Goal: Information Seeking & Learning: Learn about a topic

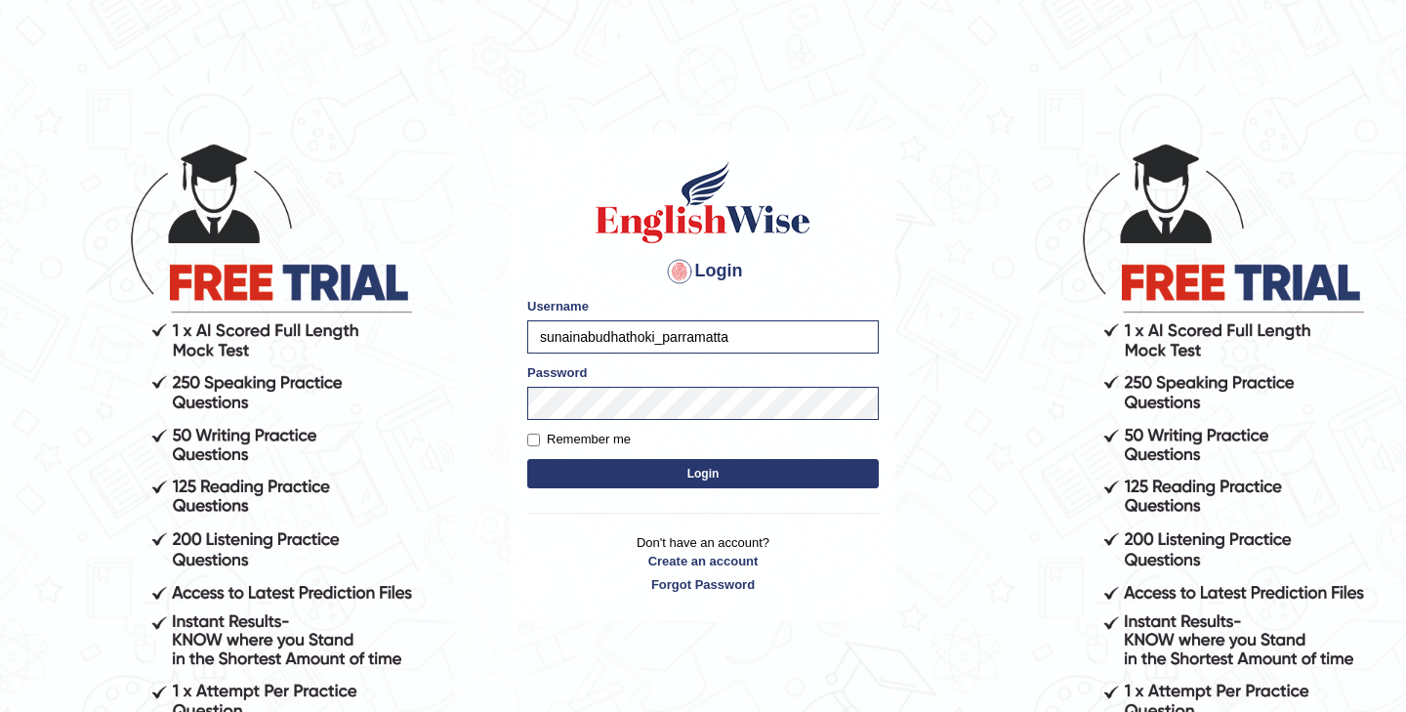
click at [662, 477] on button "Login" at bounding box center [703, 473] width 352 height 29
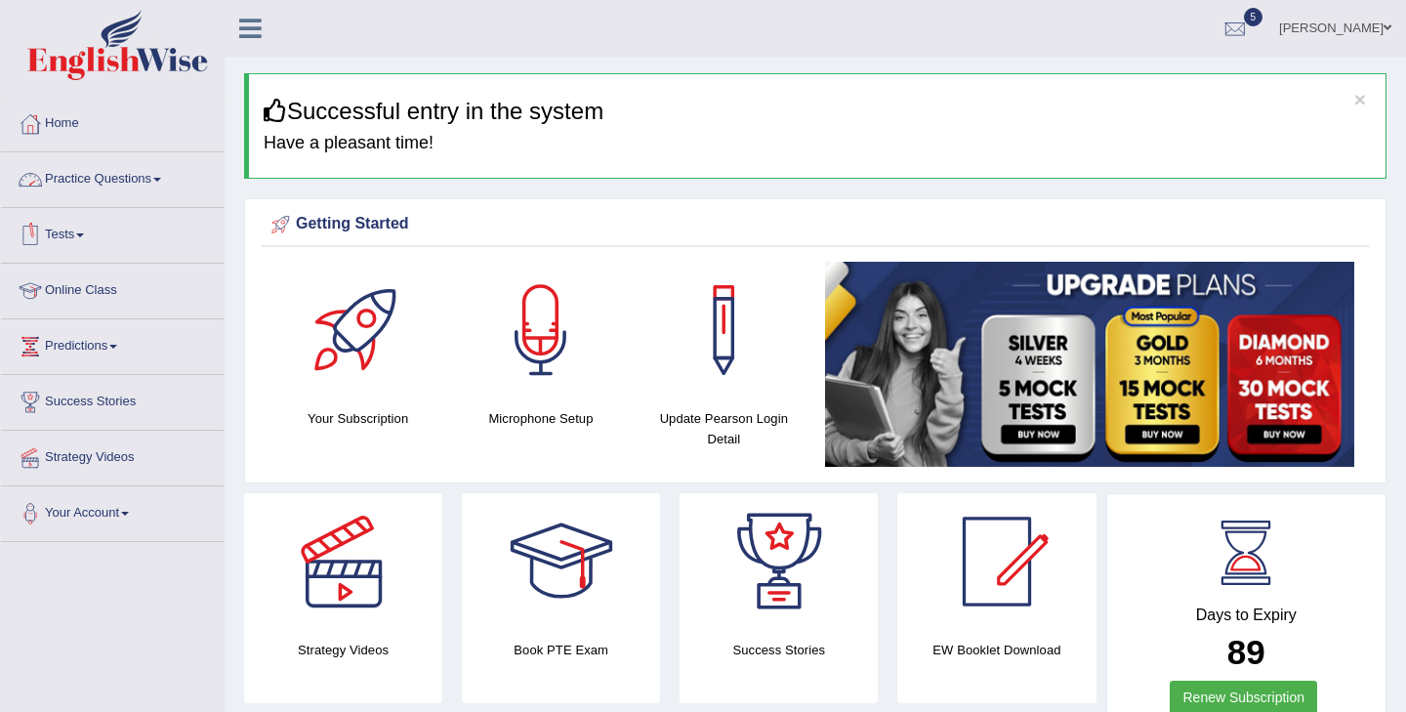
click at [122, 185] on link "Practice Questions" at bounding box center [112, 176] width 223 height 49
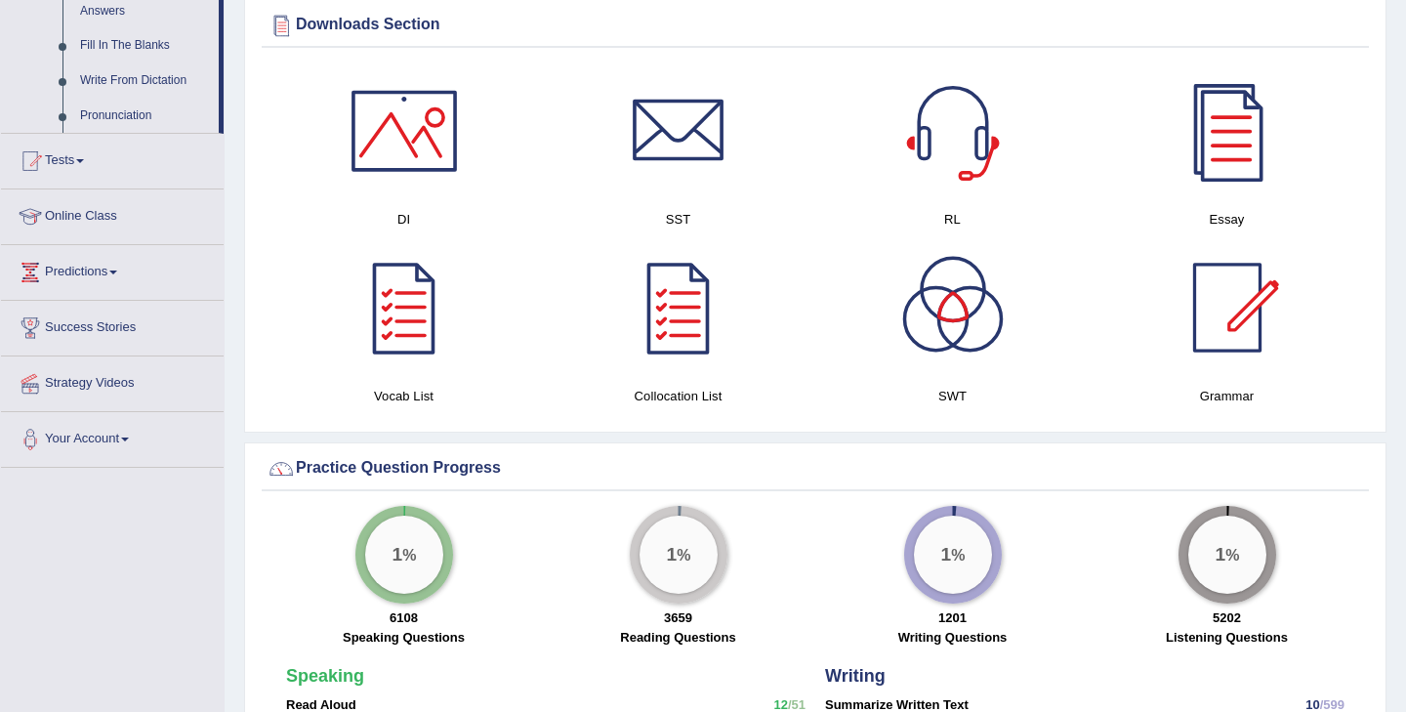
scroll to position [1113, 0]
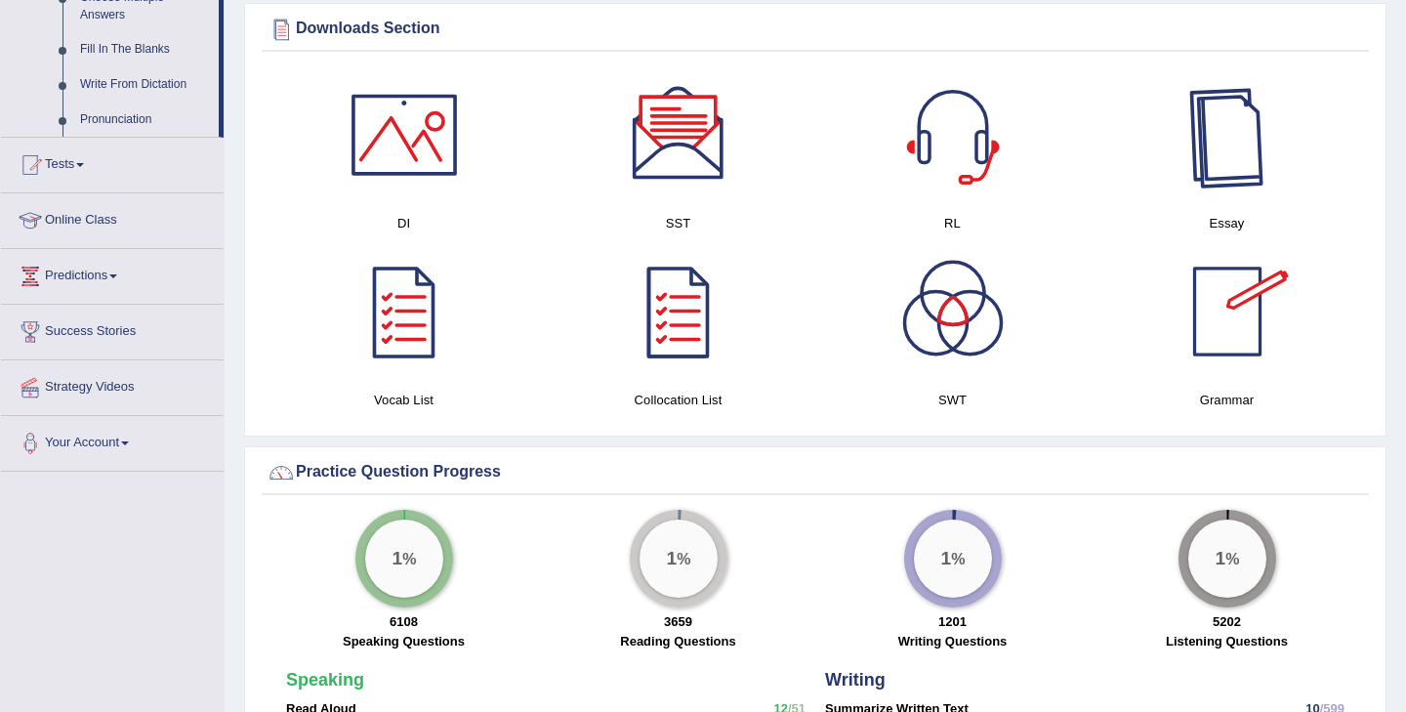
click at [1231, 178] on div at bounding box center [1227, 134] width 137 height 137
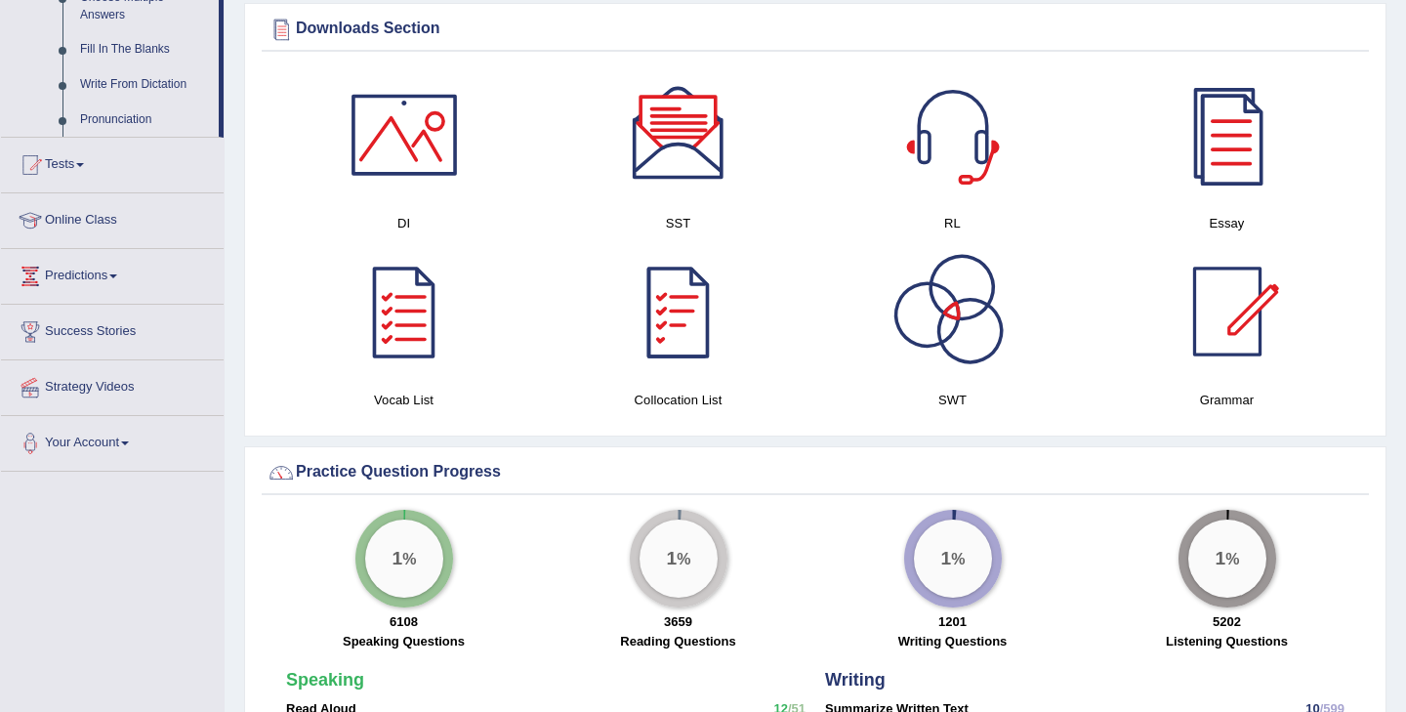
click at [964, 315] on div at bounding box center [953, 311] width 137 height 137
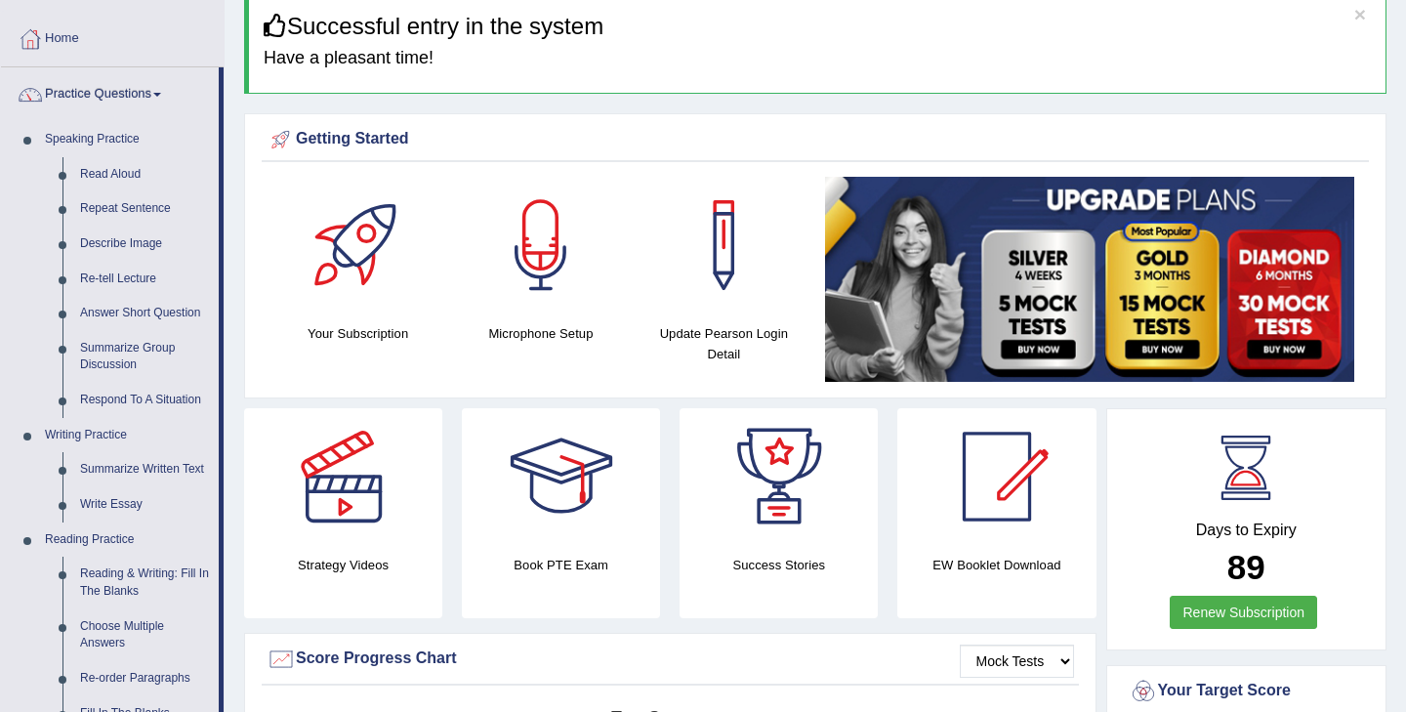
scroll to position [56, 0]
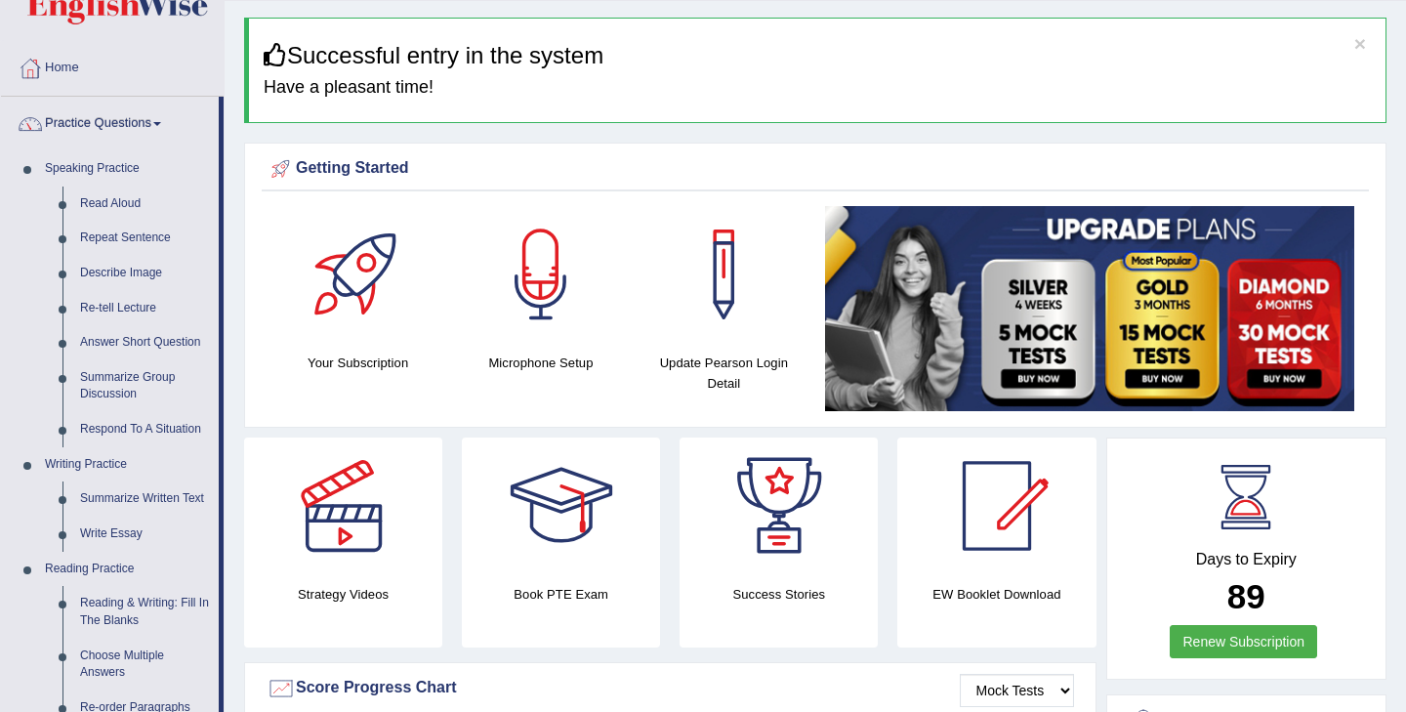
drag, startPoint x: 223, startPoint y: 163, endPoint x: 225, endPoint y: 106, distance: 56.7
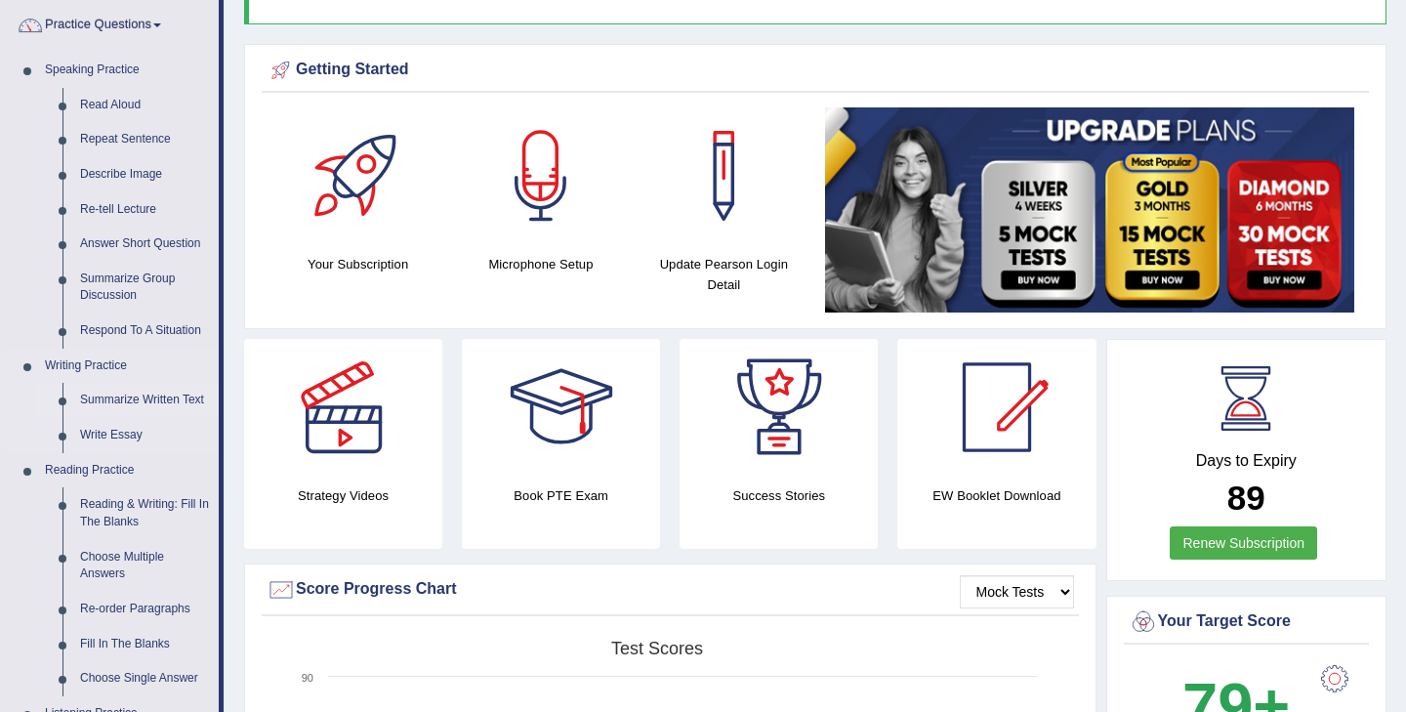
scroll to position [160, 0]
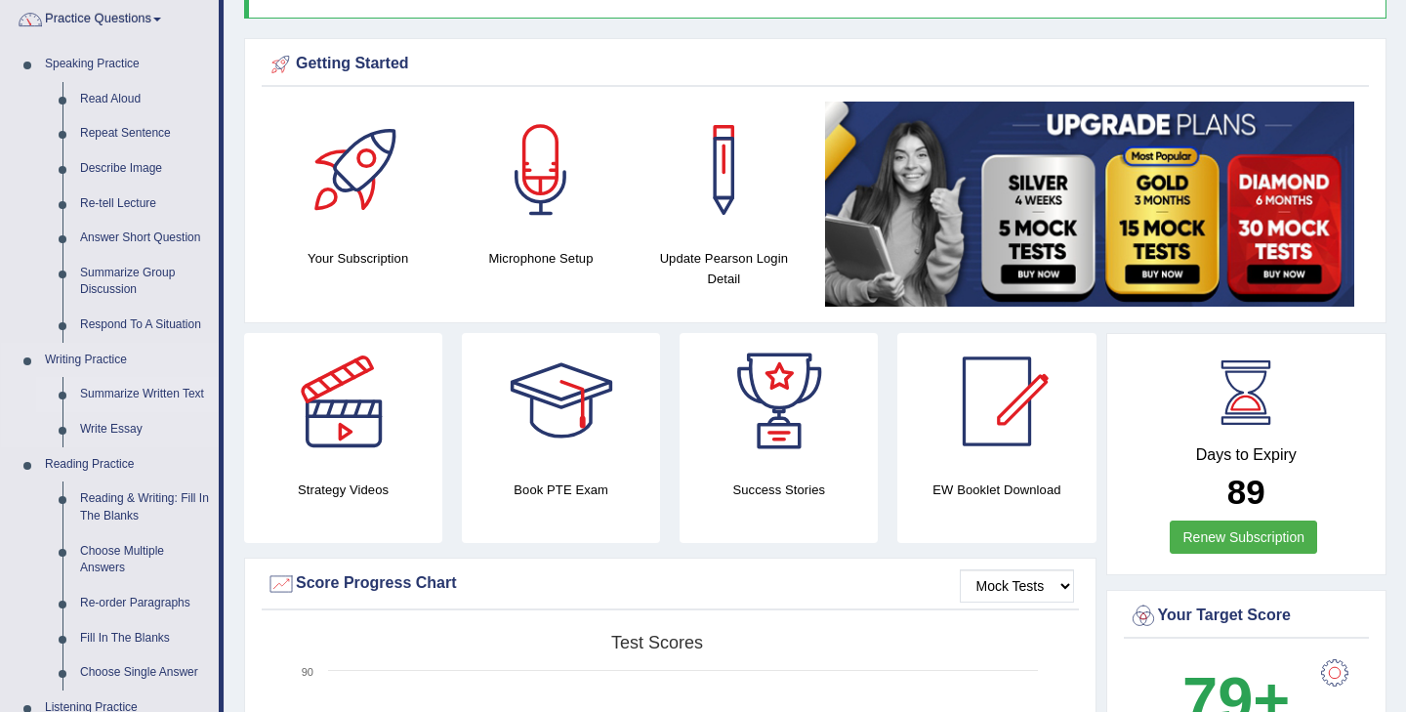
click at [142, 391] on link "Summarize Written Text" at bounding box center [144, 394] width 147 height 35
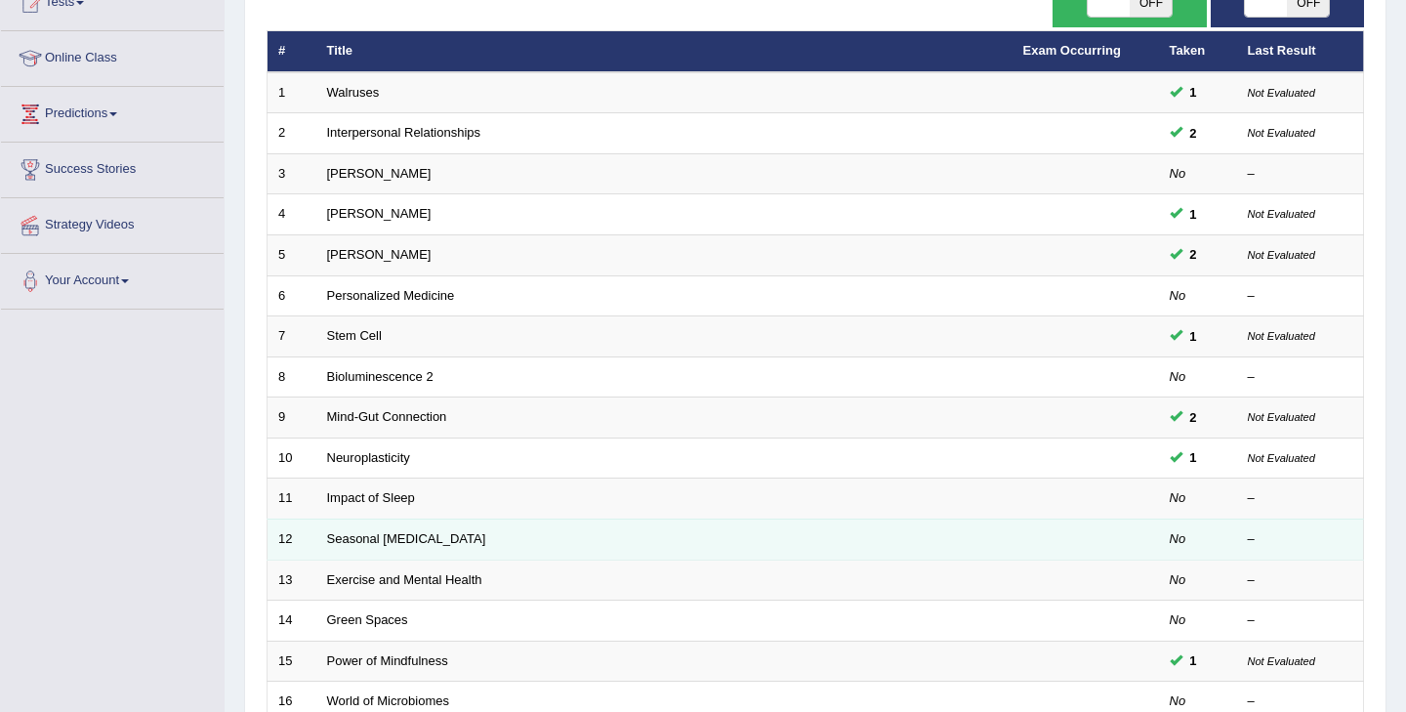
scroll to position [228, 0]
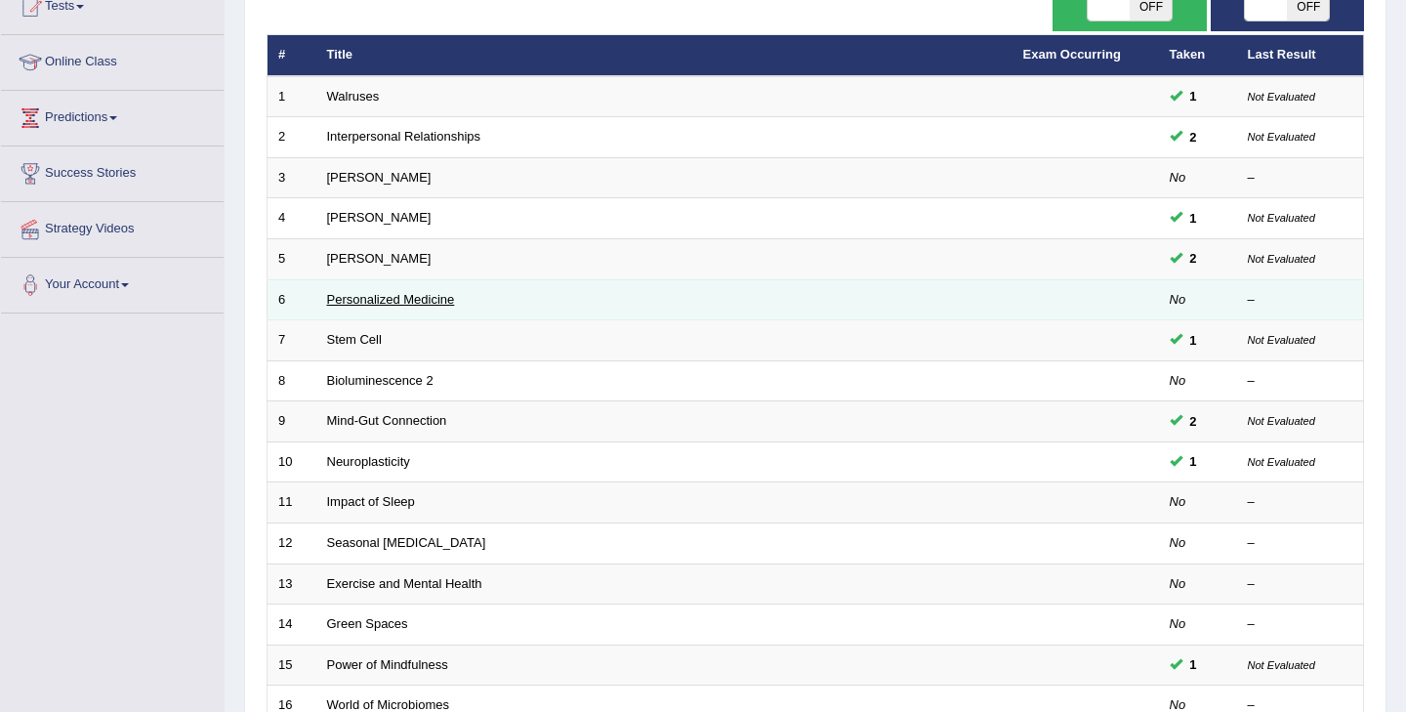
click at [369, 293] on link "Personalized Medicine" at bounding box center [391, 299] width 128 height 15
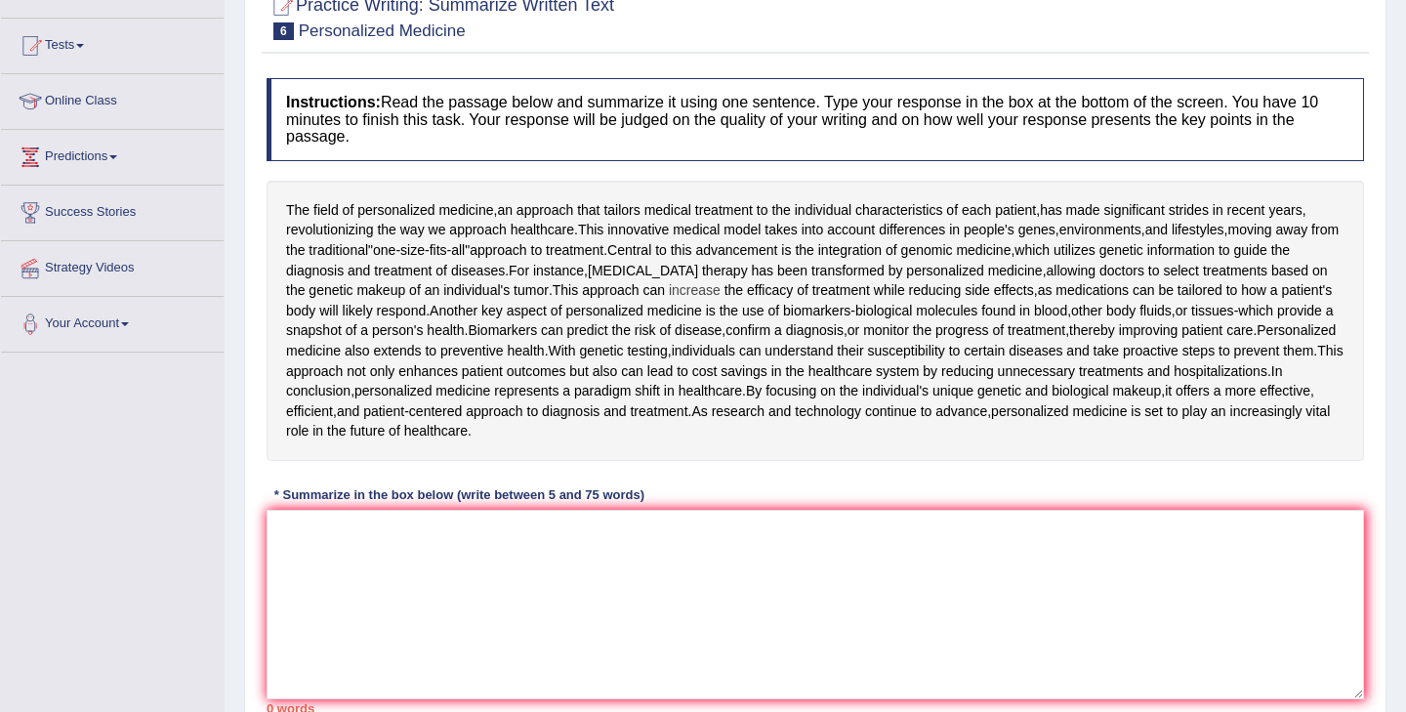
scroll to position [191, 0]
click at [514, 548] on textarea at bounding box center [816, 602] width 1098 height 189
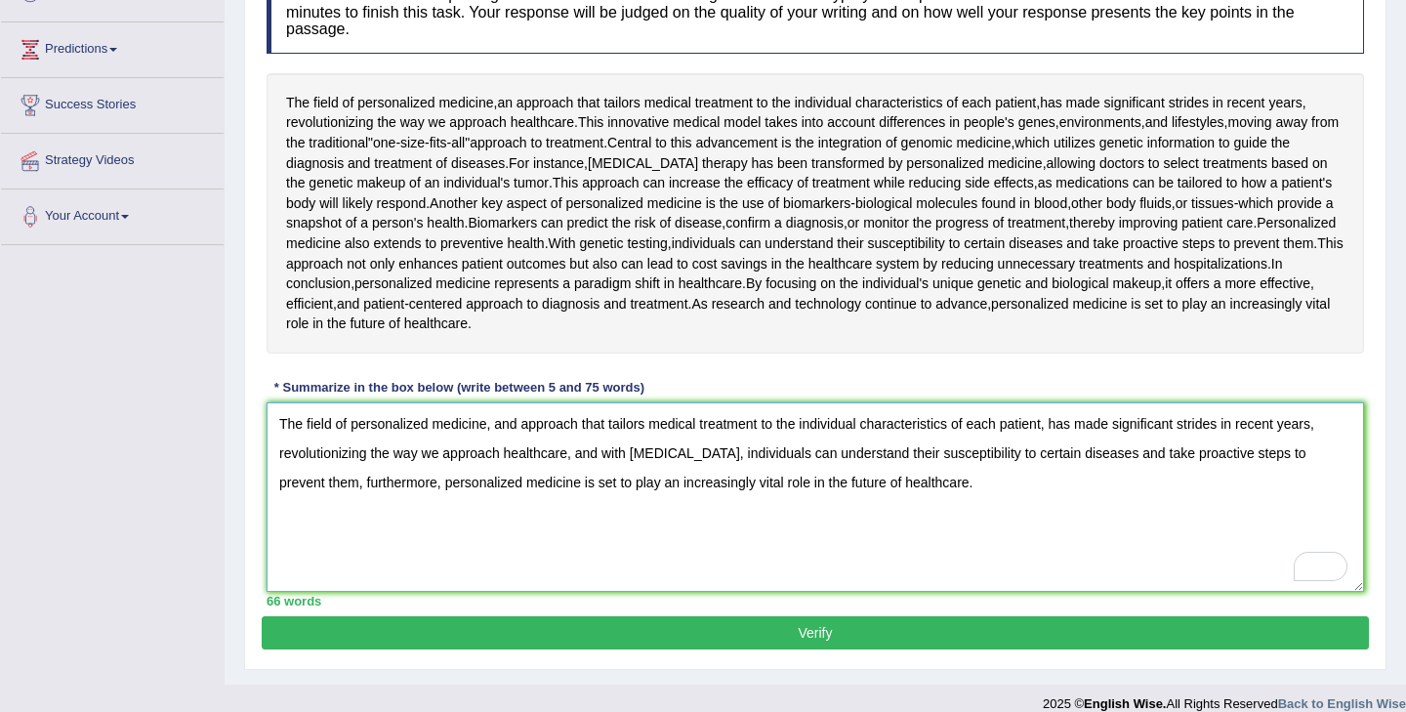
scroll to position [304, 0]
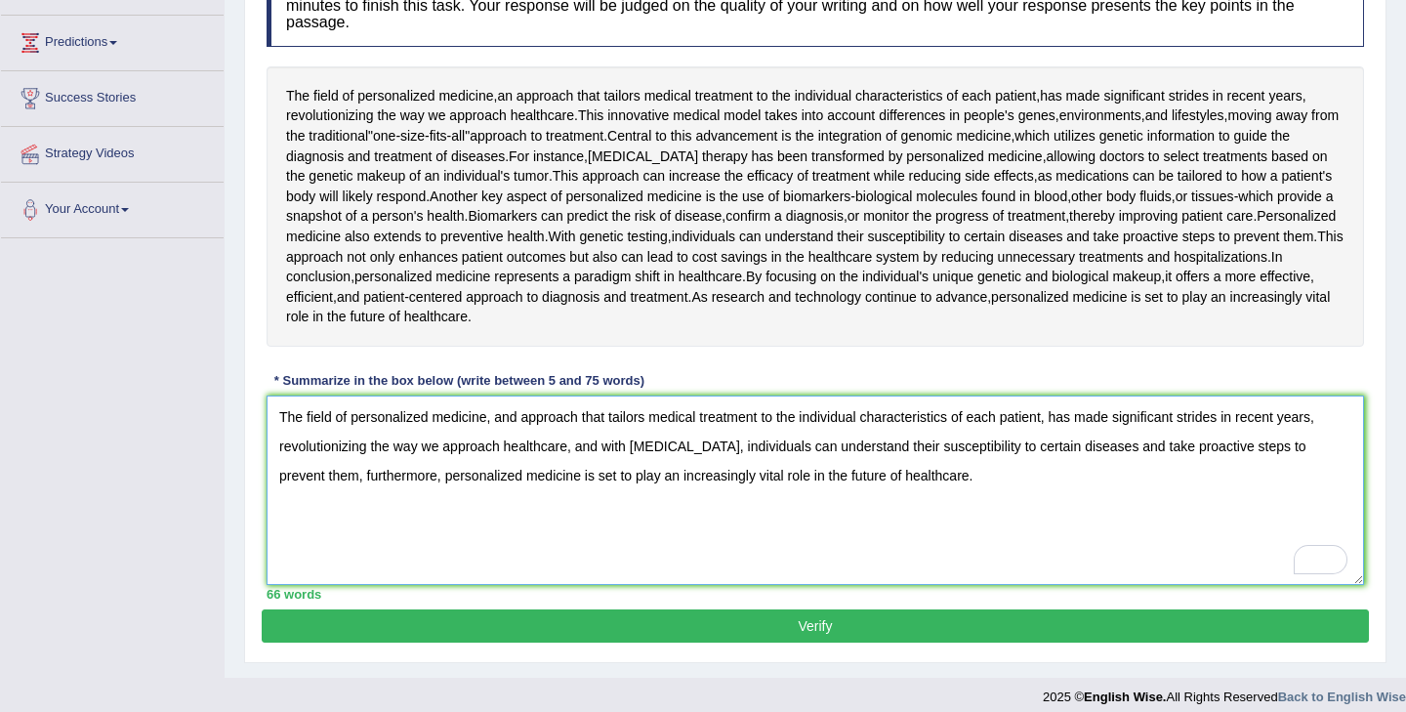
type textarea "The field of personalized medicine, and approach that tailors medical treatment…"
click at [802, 626] on button "Verify" at bounding box center [815, 625] width 1107 height 33
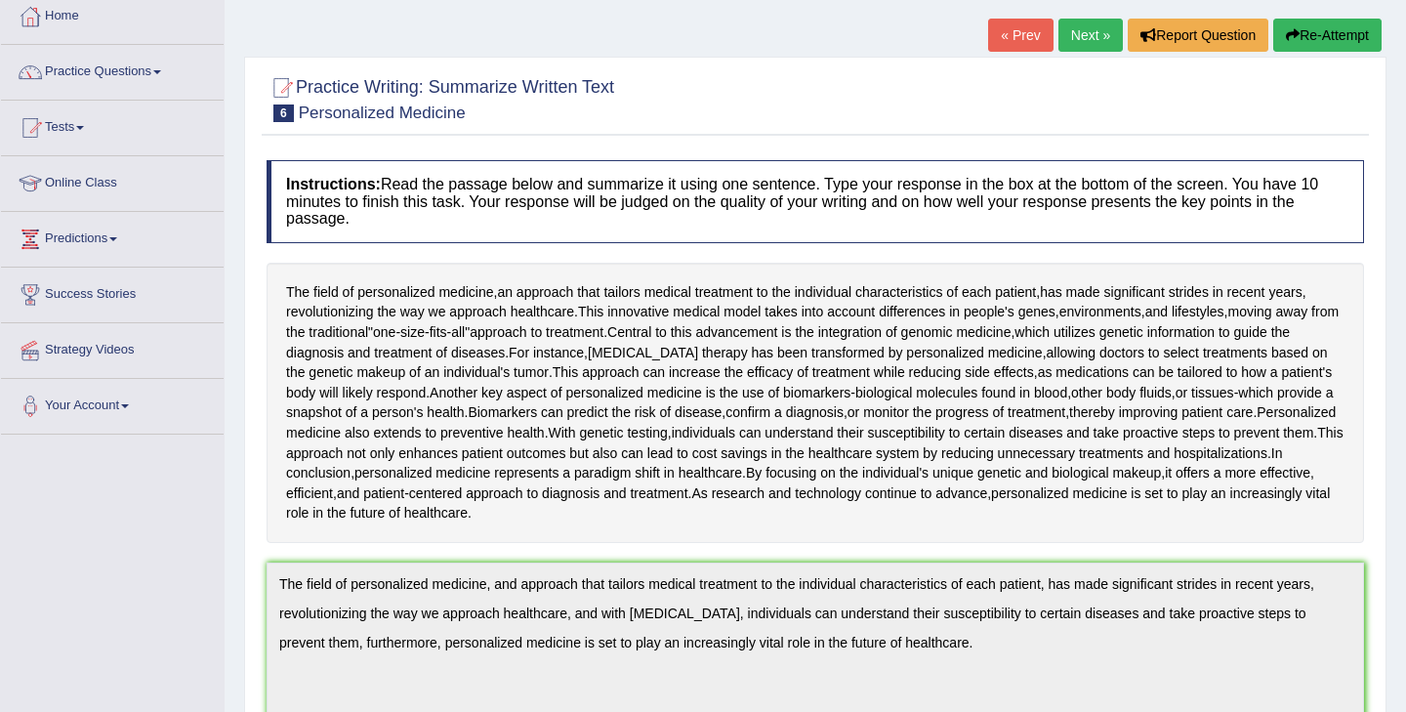
scroll to position [0, 0]
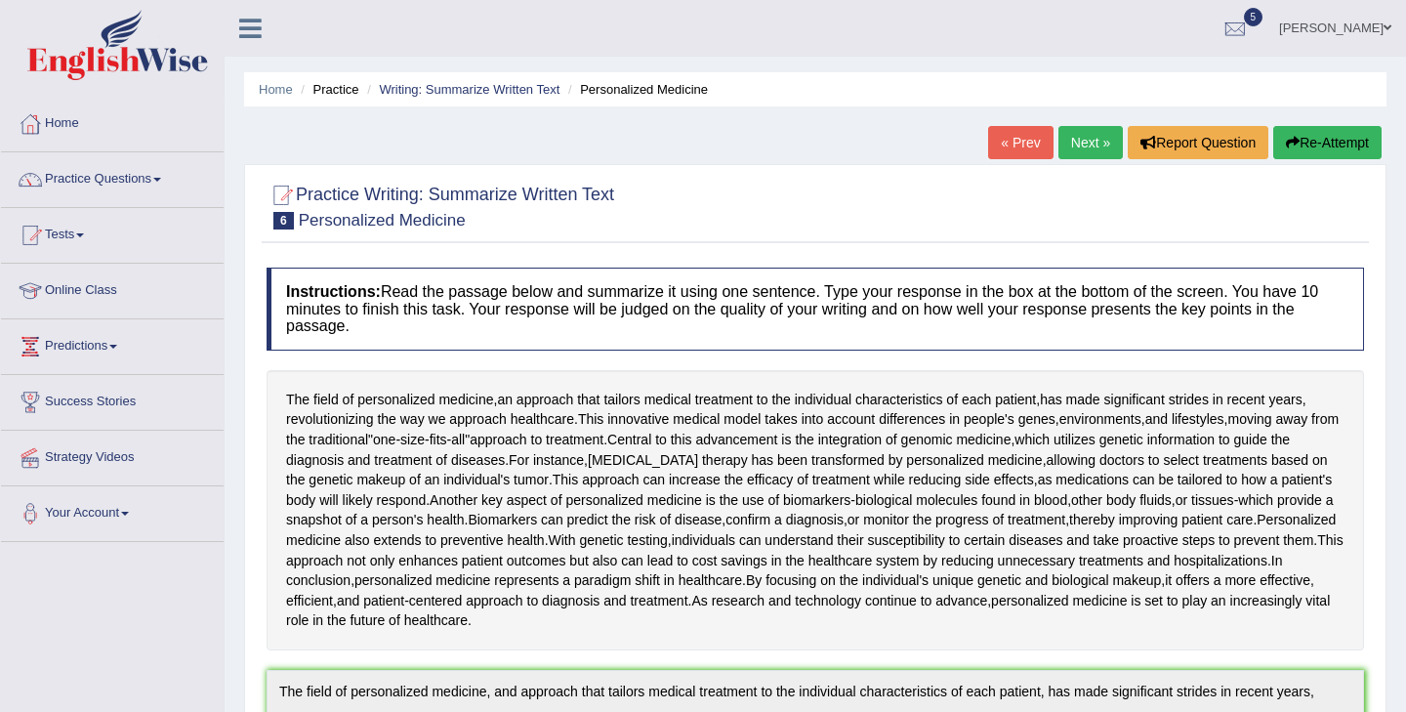
click at [1077, 143] on link "Next »" at bounding box center [1090, 142] width 64 height 33
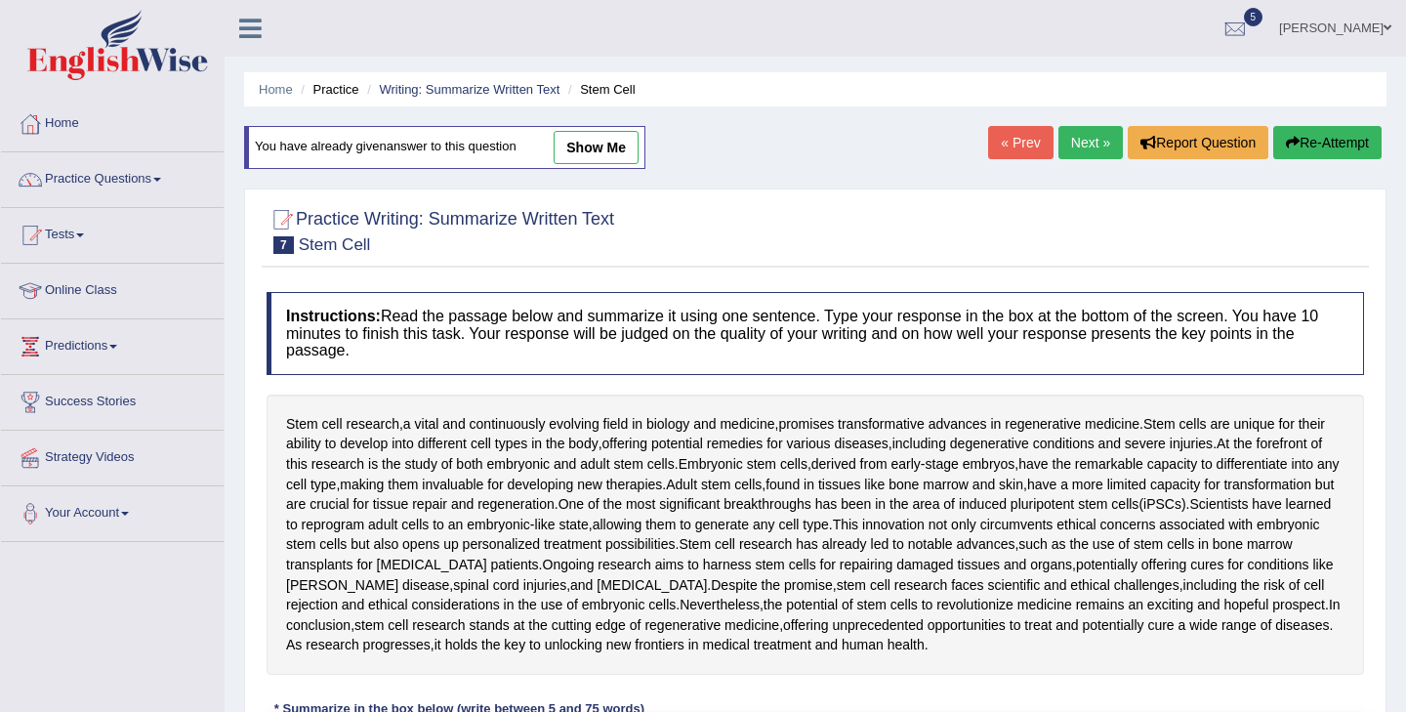
click at [1070, 134] on link "Next »" at bounding box center [1090, 142] width 64 height 33
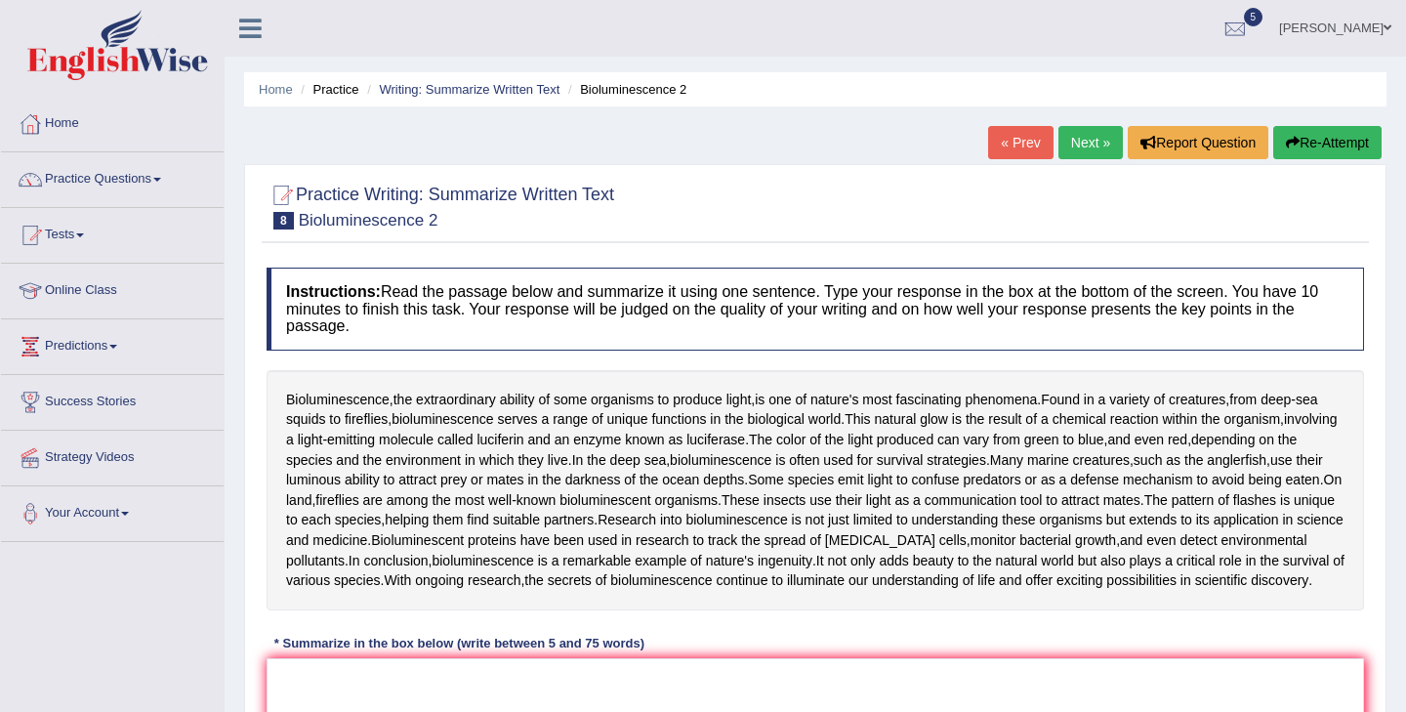
click at [1083, 144] on link "Next »" at bounding box center [1090, 142] width 64 height 33
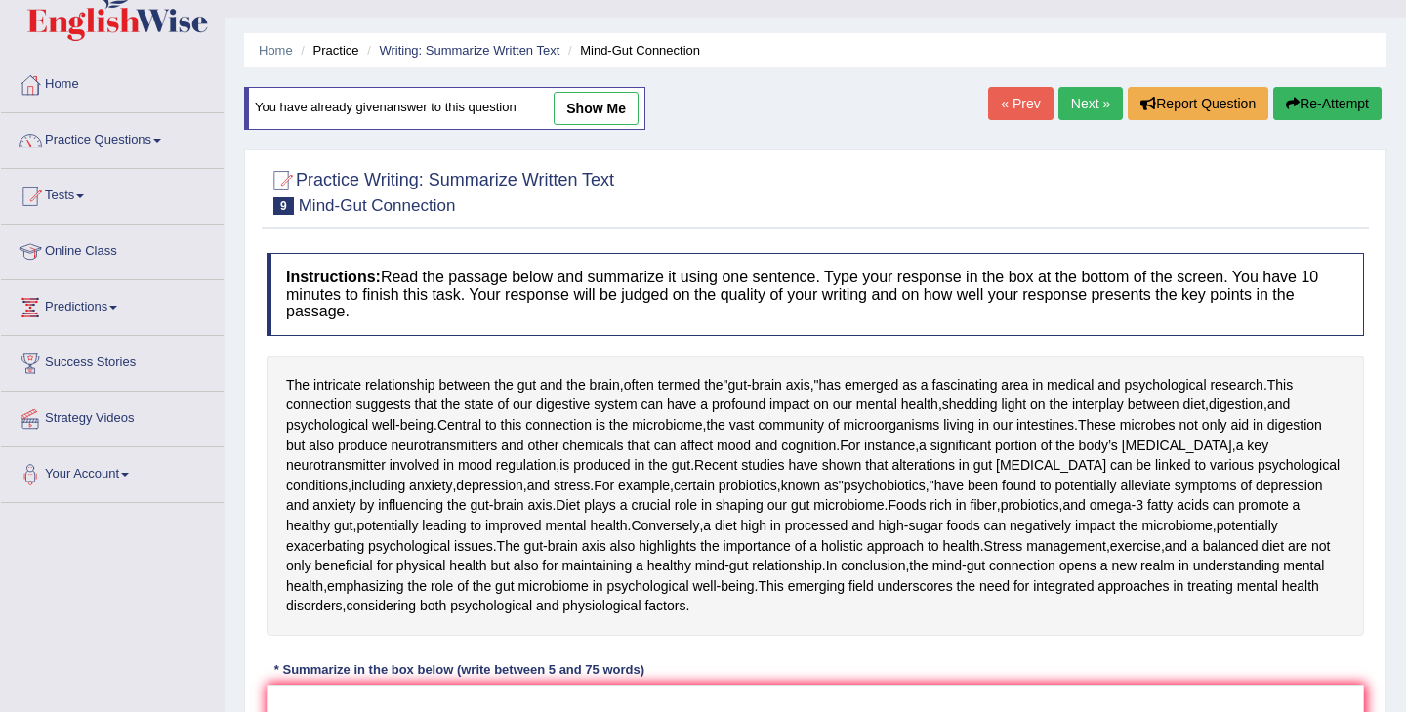
scroll to position [42, 0]
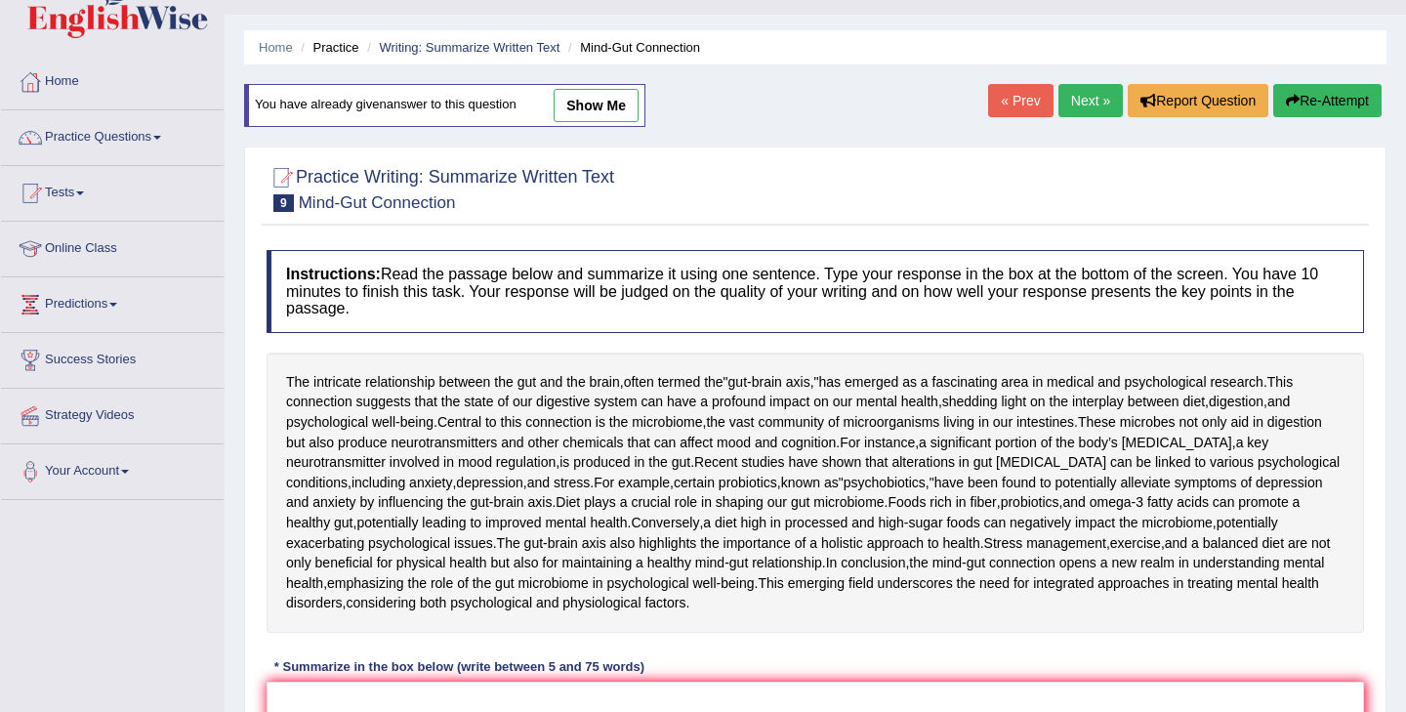
click at [1071, 104] on link "Next »" at bounding box center [1090, 100] width 64 height 33
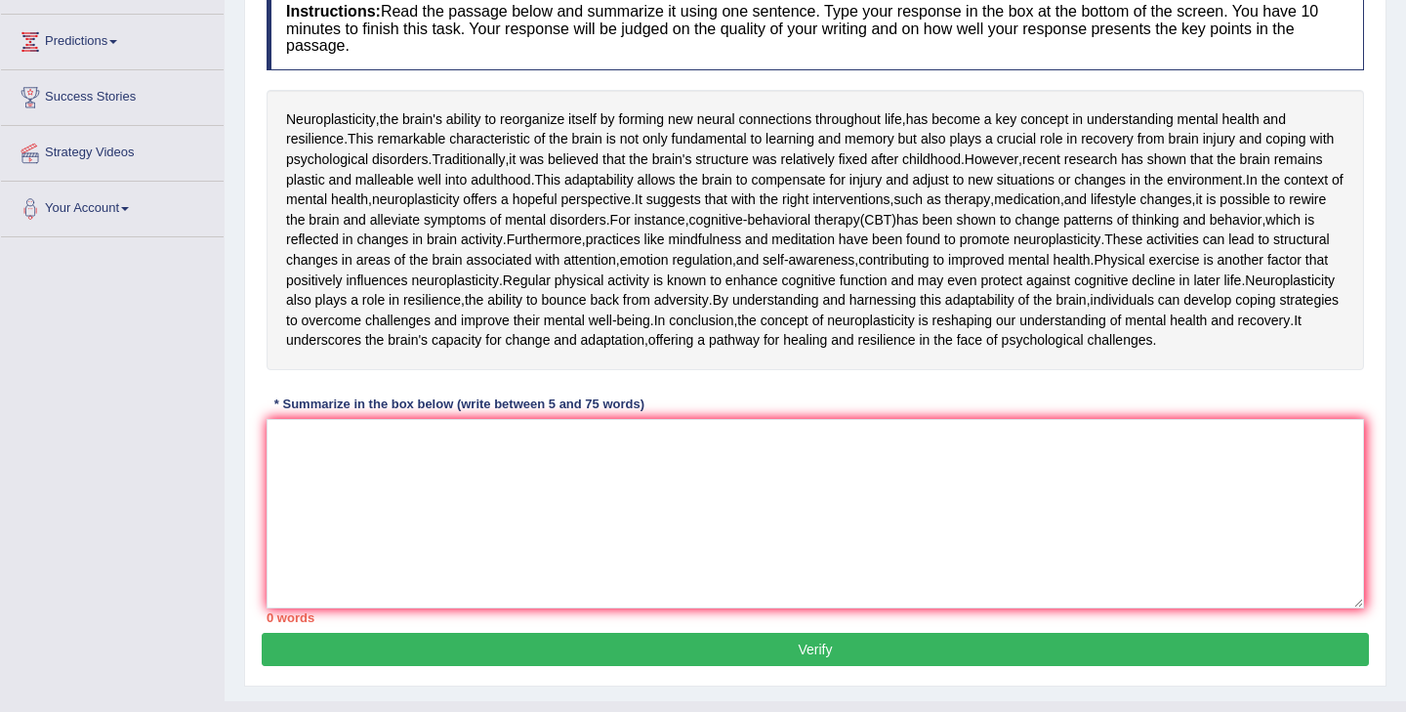
scroll to position [302, 0]
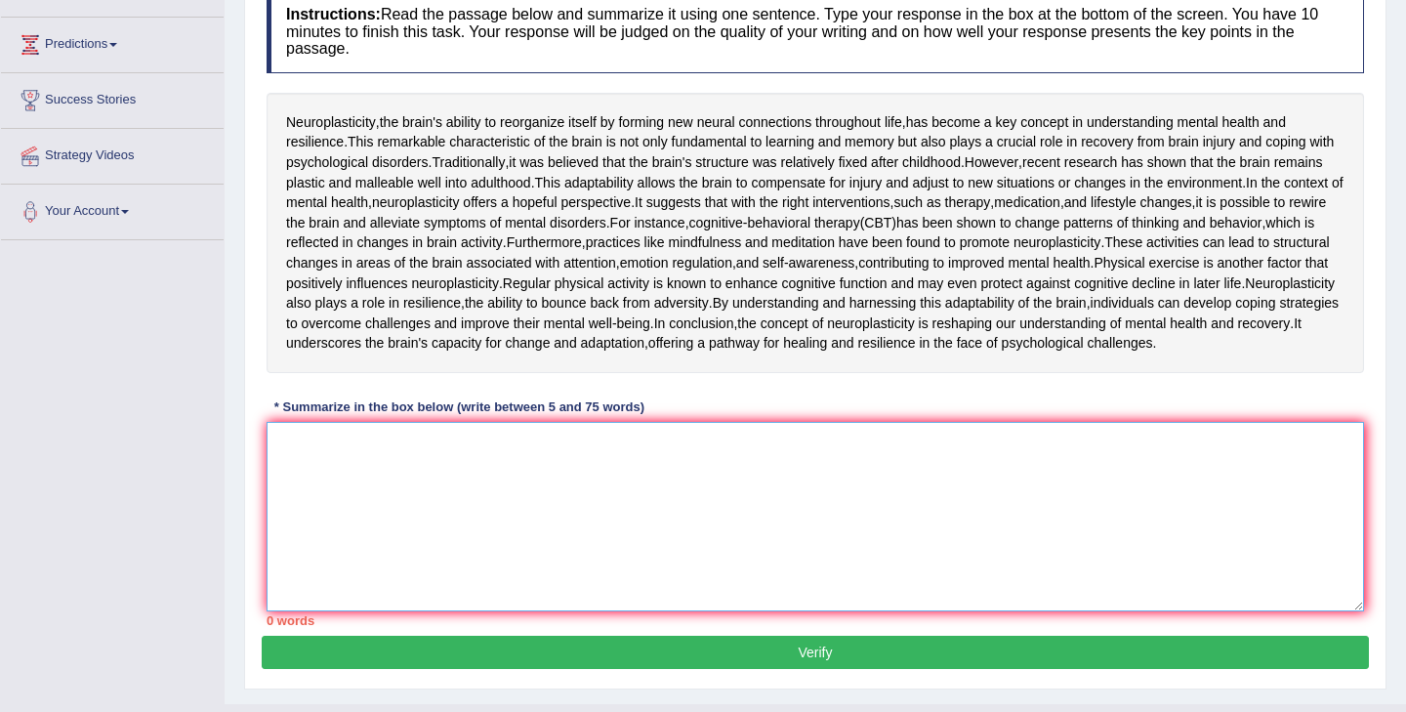
click at [384, 611] on textarea at bounding box center [816, 516] width 1098 height 189
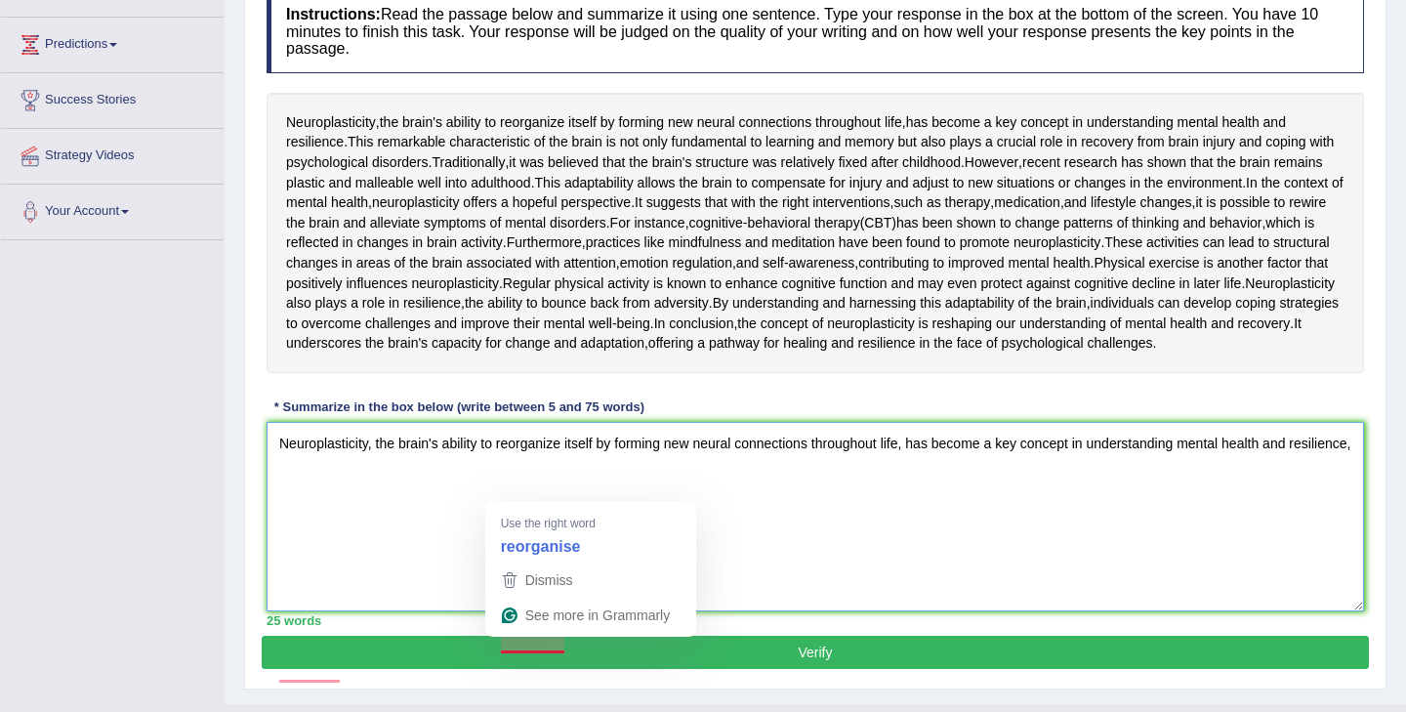
click at [348, 611] on textarea "Neuroplasticity, the brain's ability to reorganize itself by forming new neural…" at bounding box center [816, 516] width 1098 height 189
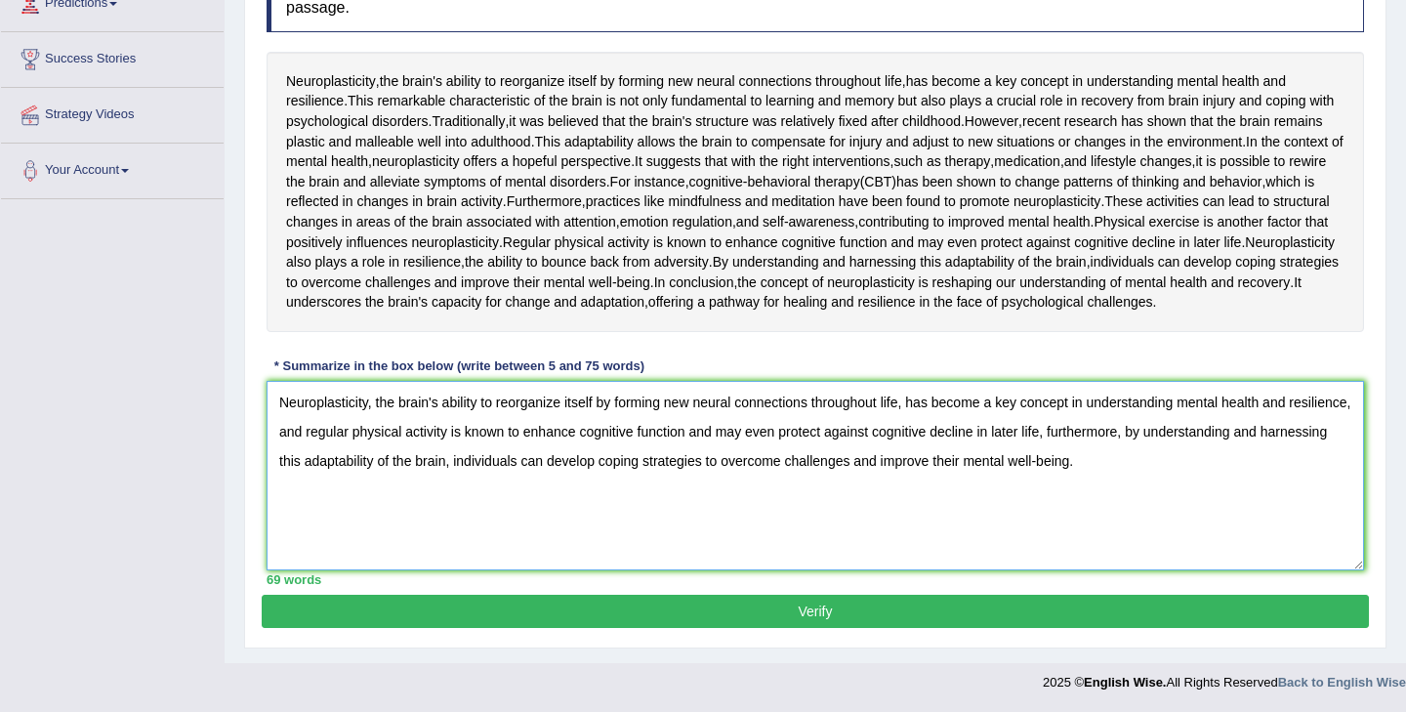
scroll to position [544, 0]
type textarea "Neuroplasticity, the brain's ability to reorganize itself by forming new neural…"
click at [492, 612] on button "Verify" at bounding box center [815, 611] width 1107 height 33
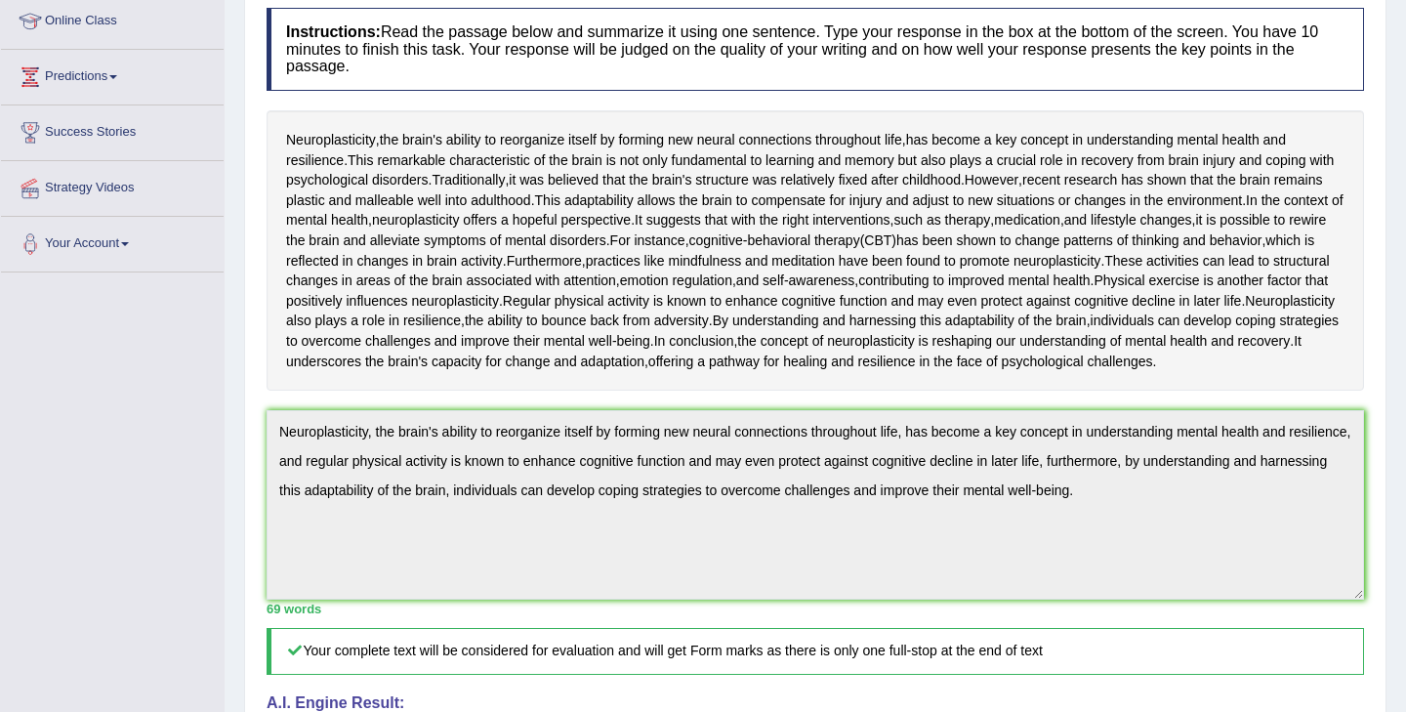
scroll to position [0, 0]
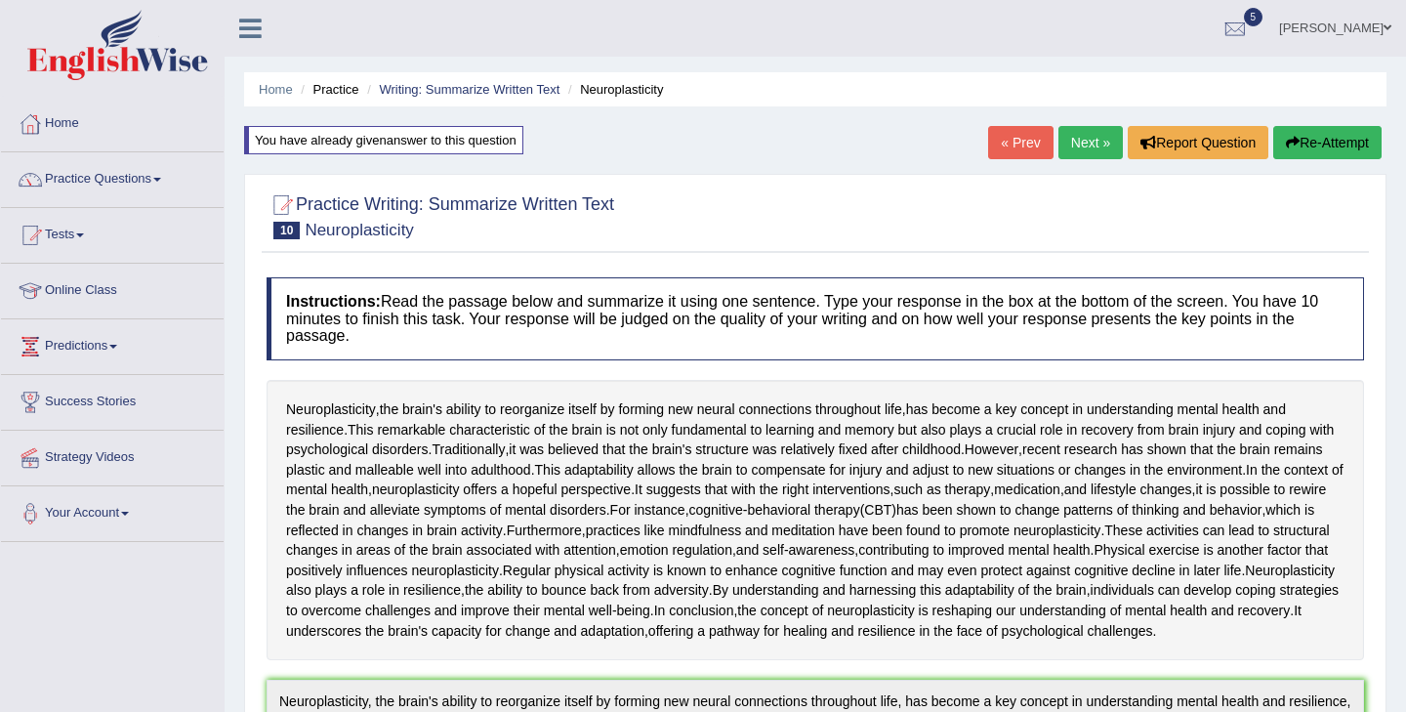
click at [1097, 143] on link "Next »" at bounding box center [1090, 142] width 64 height 33
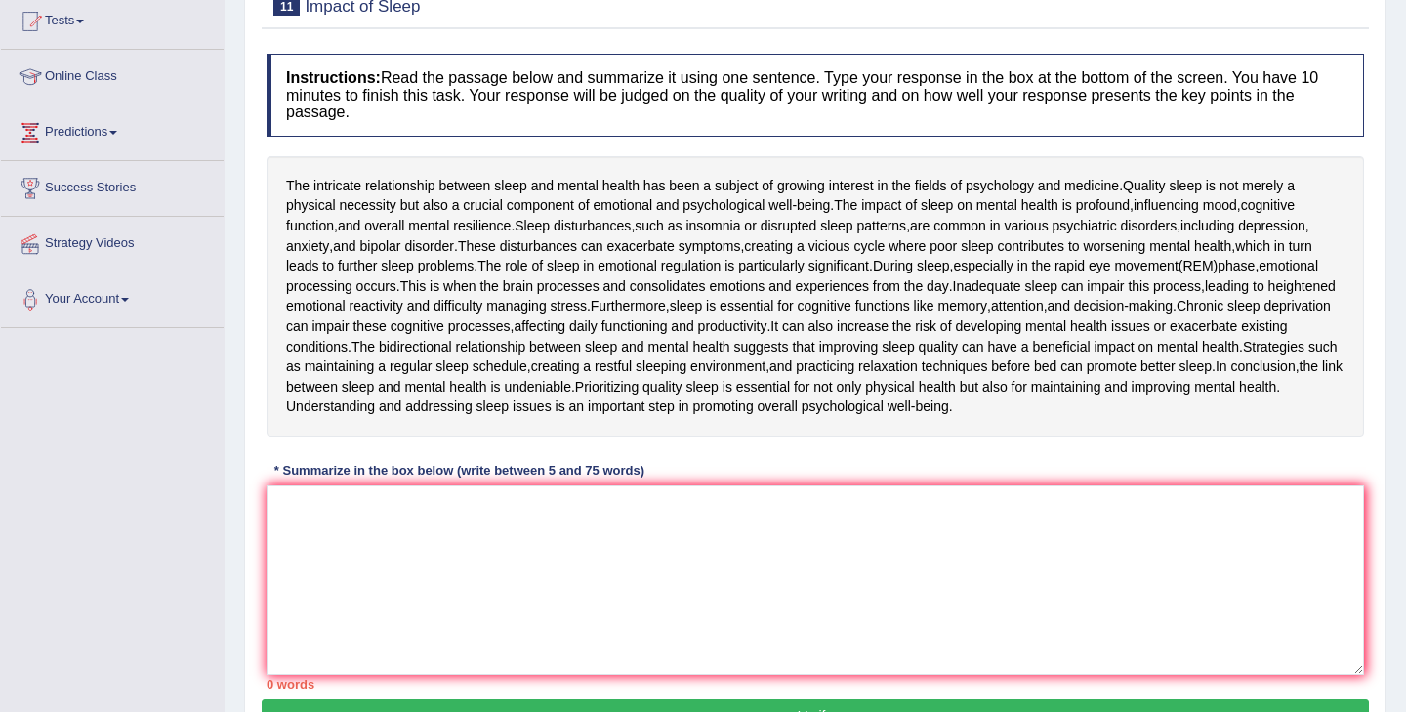
scroll to position [216, 0]
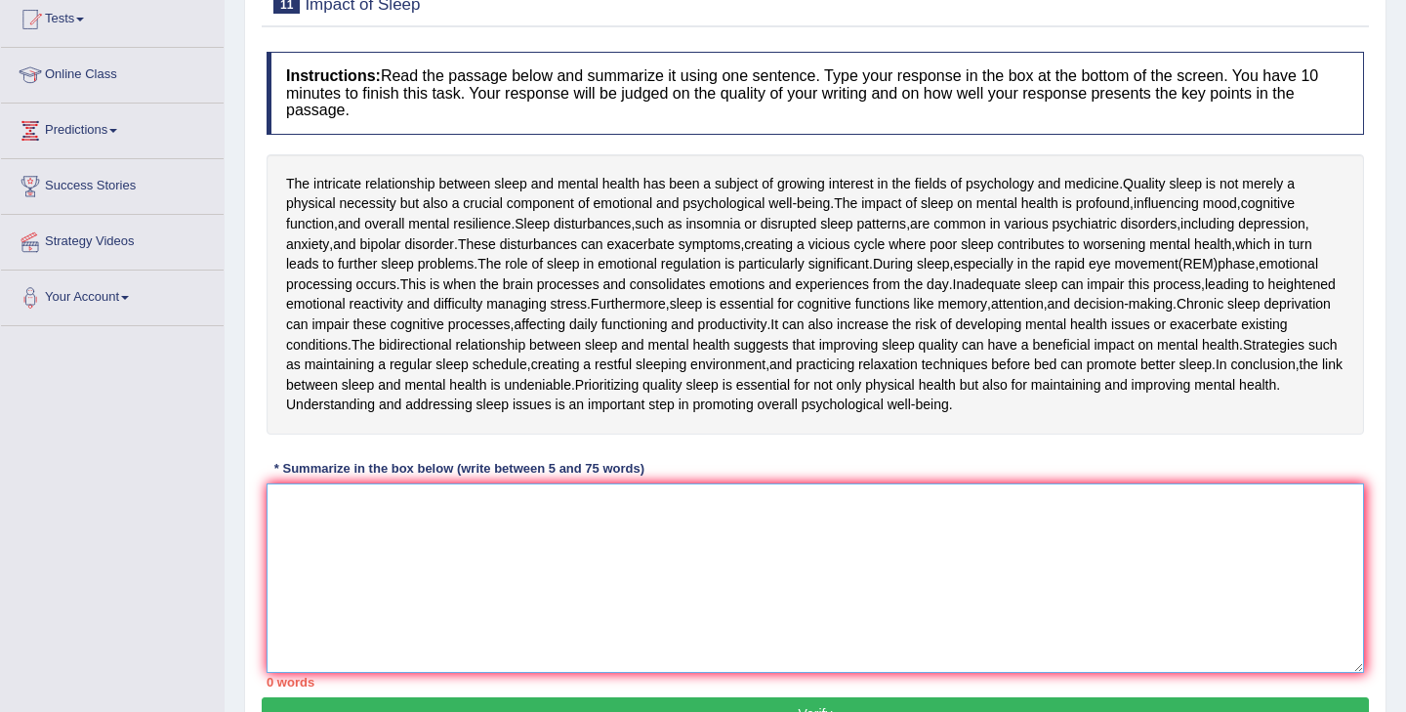
click at [430, 510] on textarea at bounding box center [816, 577] width 1098 height 189
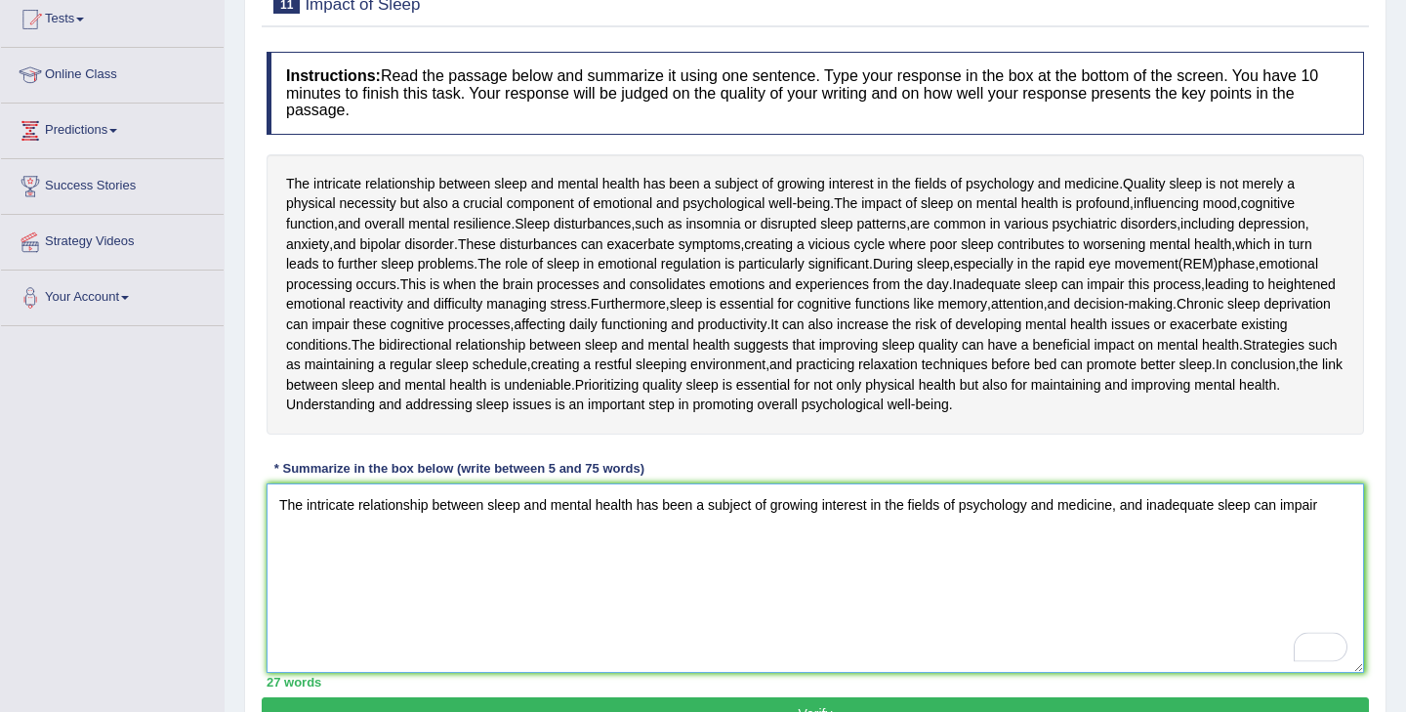
click at [1343, 504] on textarea "The intricate relationship between sleep and mental health has been a subject o…" at bounding box center [816, 577] width 1098 height 189
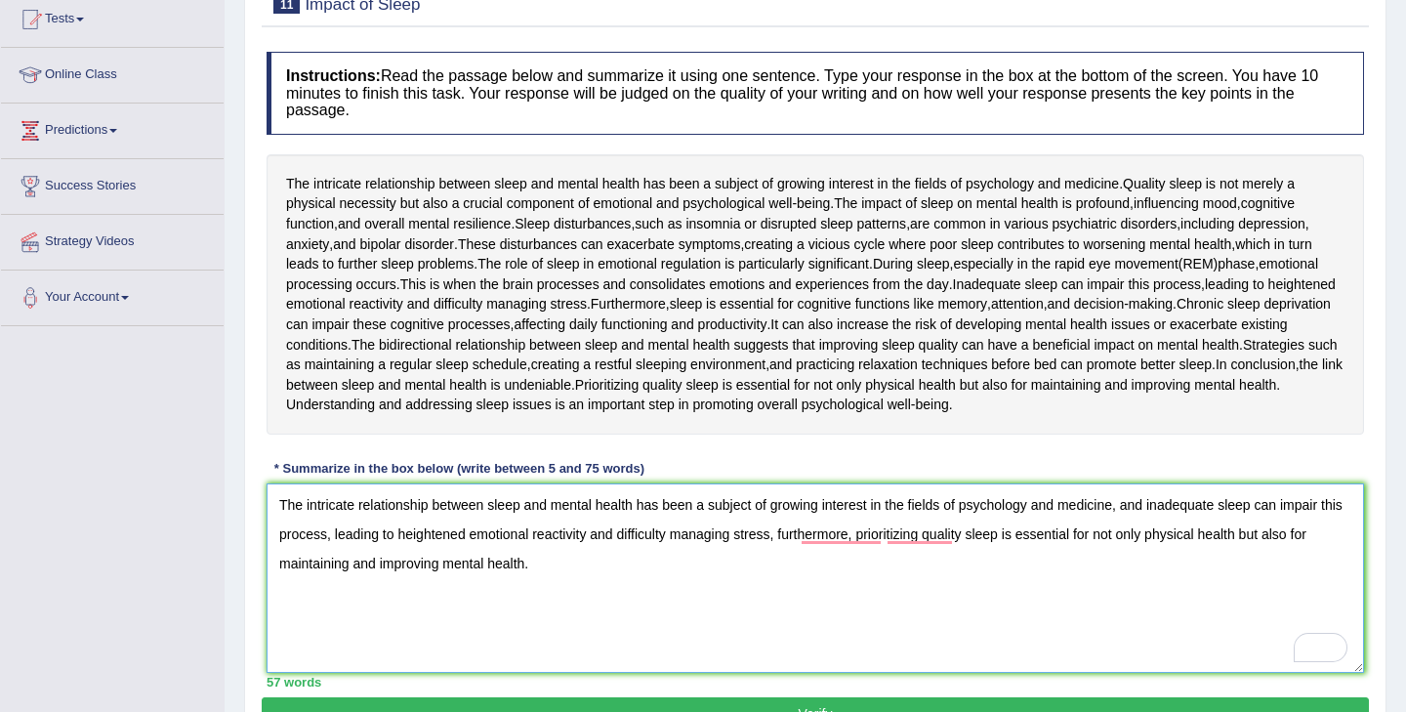
scroll to position [318, 0]
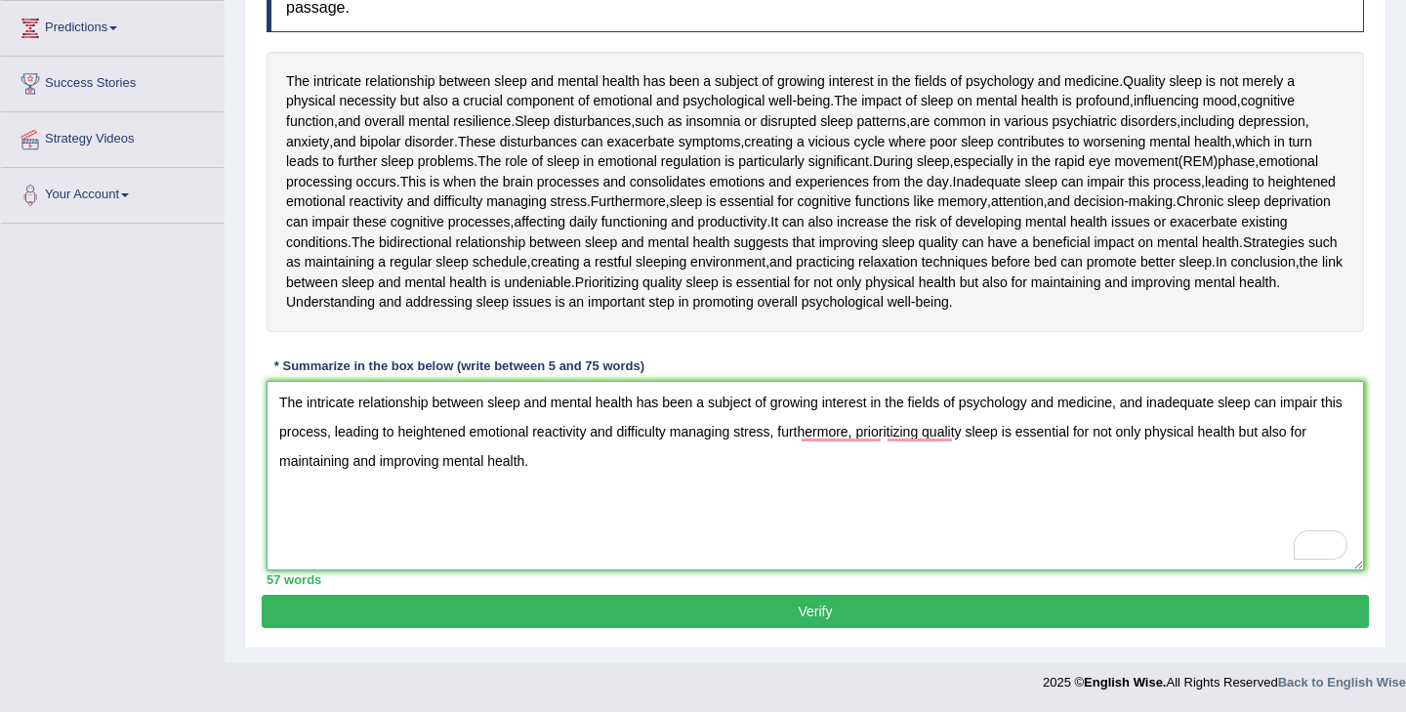
type textarea "The intricate relationship between sleep and mental health has been a subject o…"
click at [725, 619] on button "Verify" at bounding box center [815, 611] width 1107 height 33
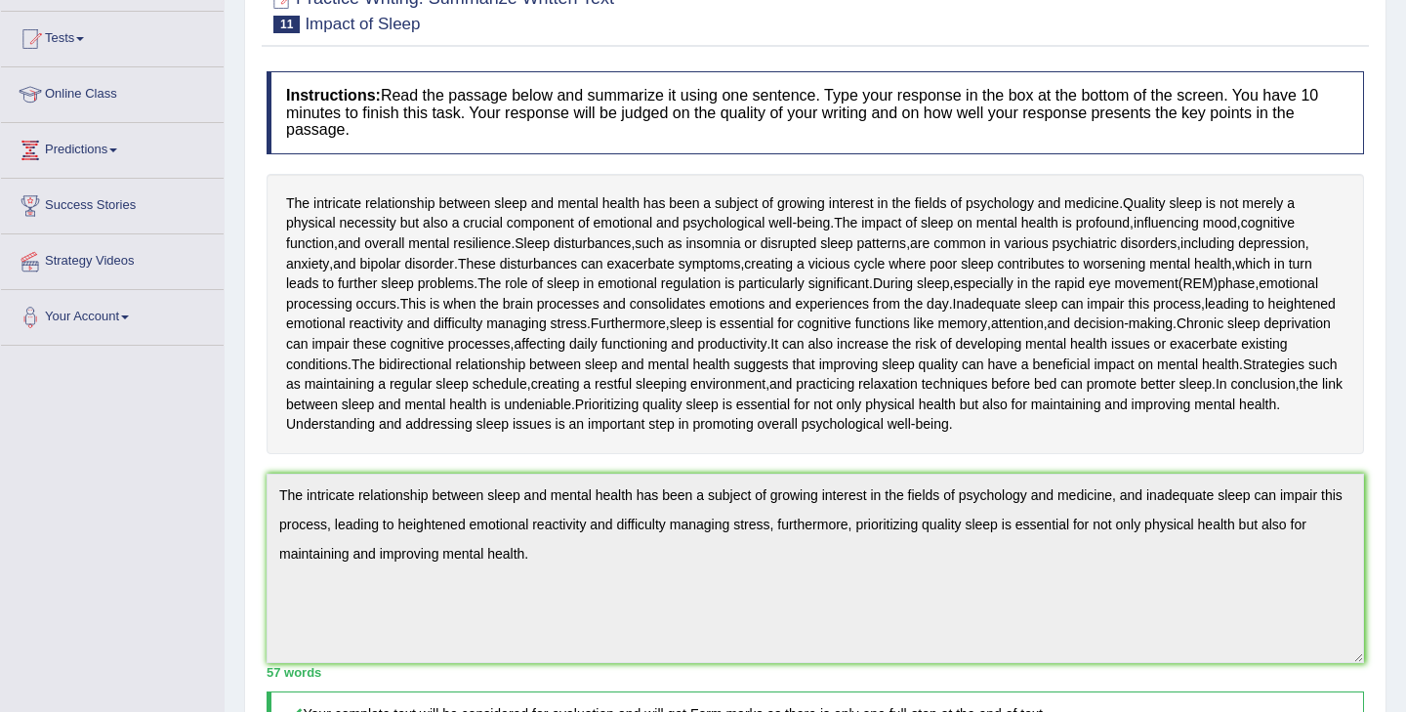
scroll to position [0, 0]
